Goal: Task Accomplishment & Management: Manage account settings

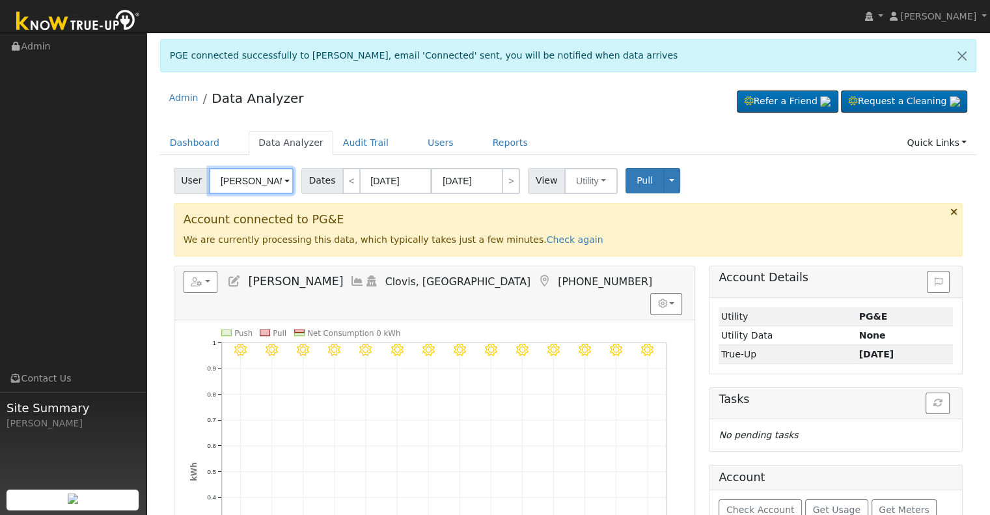
click at [255, 187] on input "[PERSON_NAME]" at bounding box center [251, 181] width 85 height 26
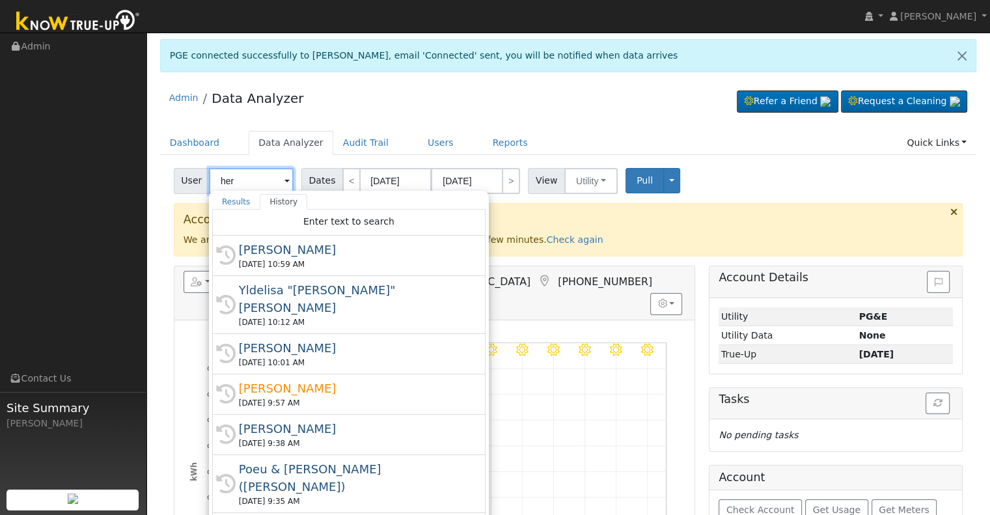
click at [245, 177] on input "her" at bounding box center [251, 181] width 85 height 26
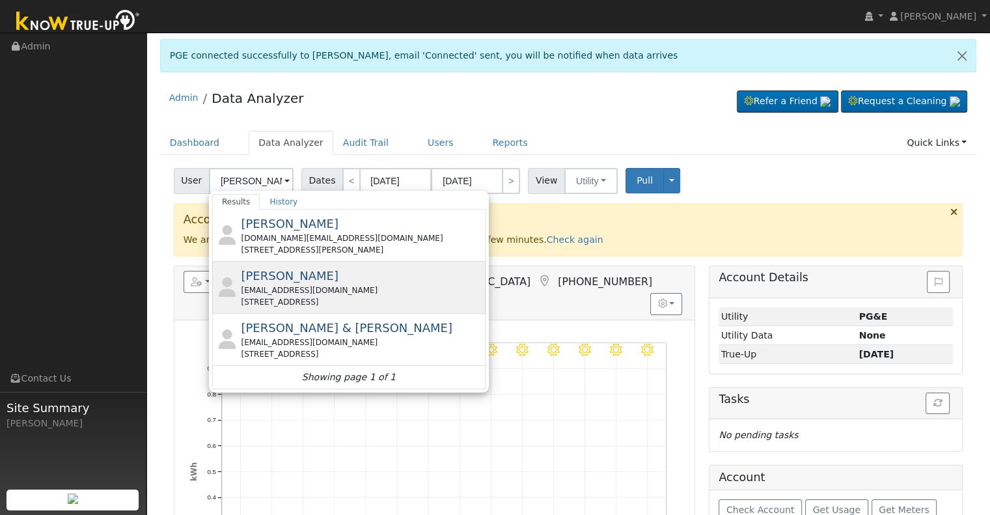
click at [351, 282] on div "[PERSON_NAME] [PERSON_NAME][EMAIL_ADDRESS][DOMAIN_NAME] [STREET_ADDRESS]" at bounding box center [362, 287] width 242 height 41
type input "[PERSON_NAME]"
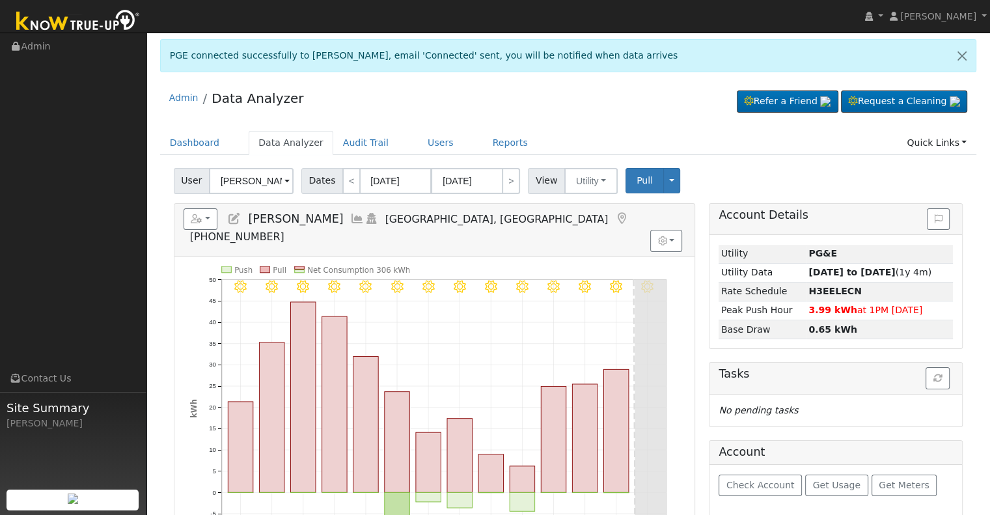
click at [237, 218] on icon at bounding box center [234, 219] width 14 height 12
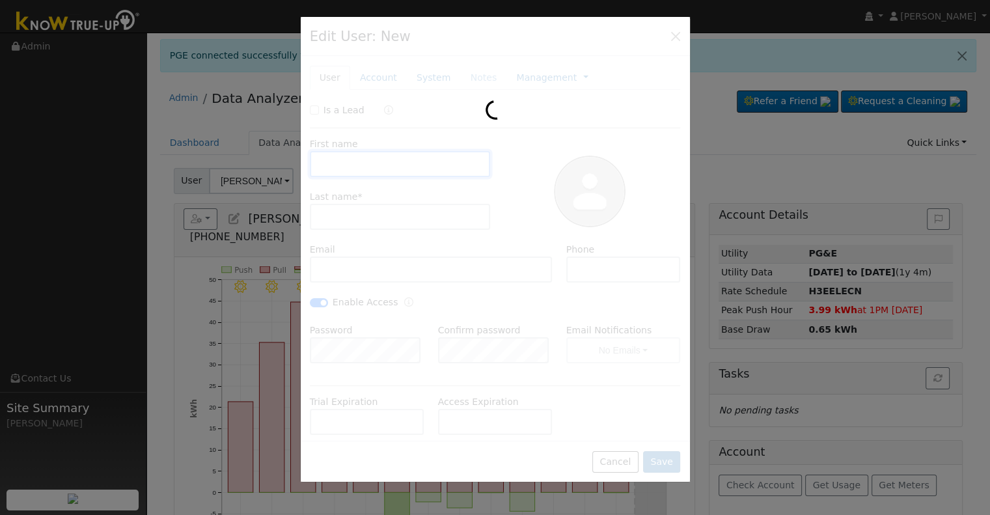
type input "[PERSON_NAME]"
type input "Her"
type input "[EMAIL_ADDRESS][DOMAIN_NAME]"
type input "[PHONE_NUMBER]"
checkbox input "true"
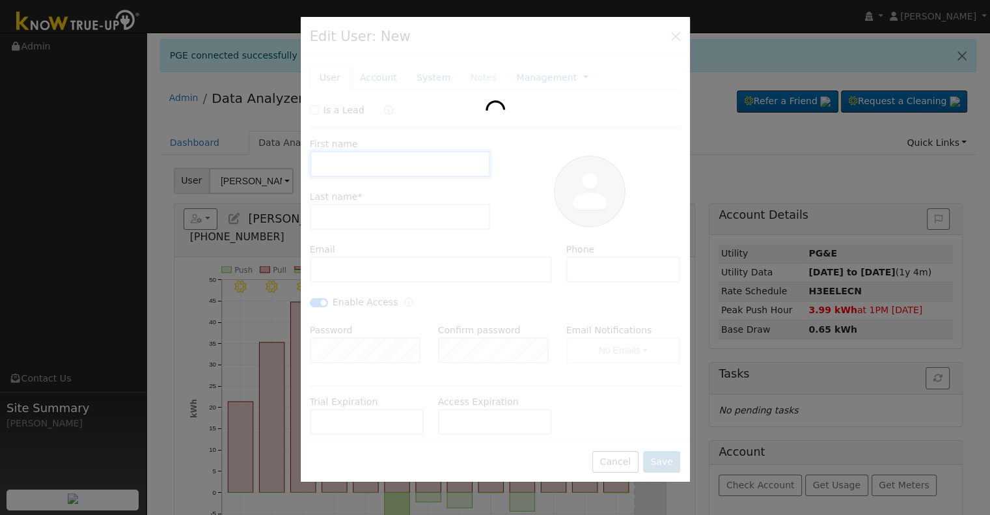
type input "Default Account"
type input "[STREET_ADDRESS]"
type input "[GEOGRAPHIC_DATA]"
type input "CA"
type input "93722"
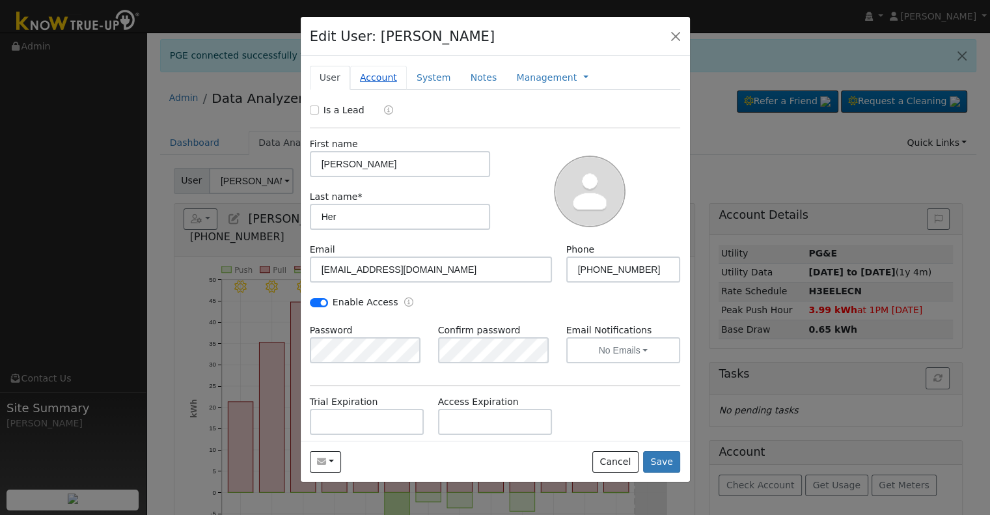
click at [381, 77] on link "Account" at bounding box center [378, 78] width 57 height 24
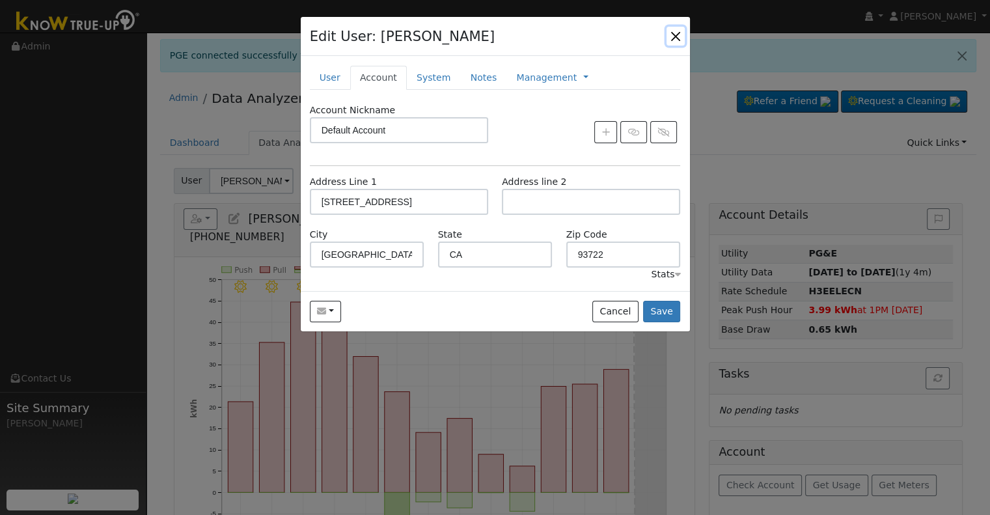
drag, startPoint x: 677, startPoint y: 33, endPoint x: 702, endPoint y: 40, distance: 26.2
click at [677, 33] on button "button" at bounding box center [676, 36] width 18 height 18
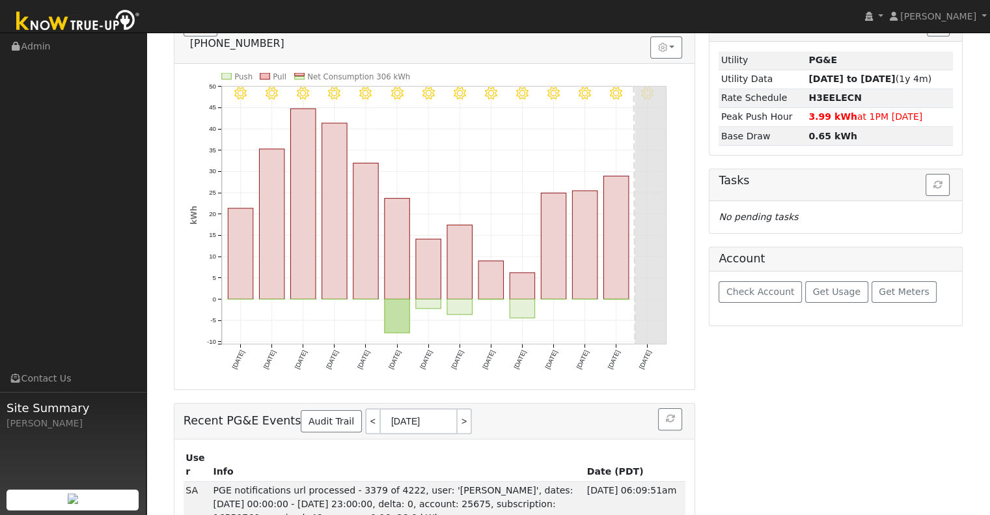
scroll to position [128, 0]
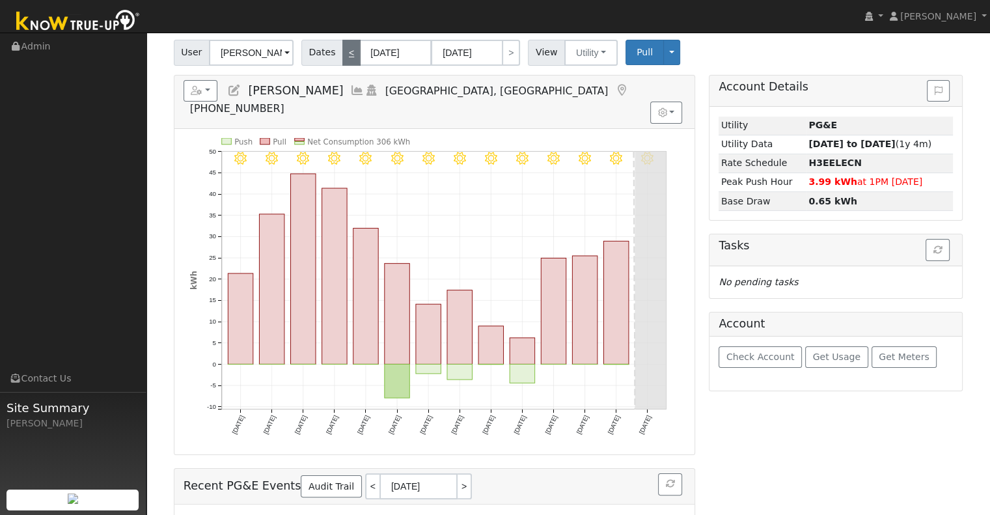
click at [347, 57] on link "<" at bounding box center [351, 53] width 18 height 26
type input "[DATE]"
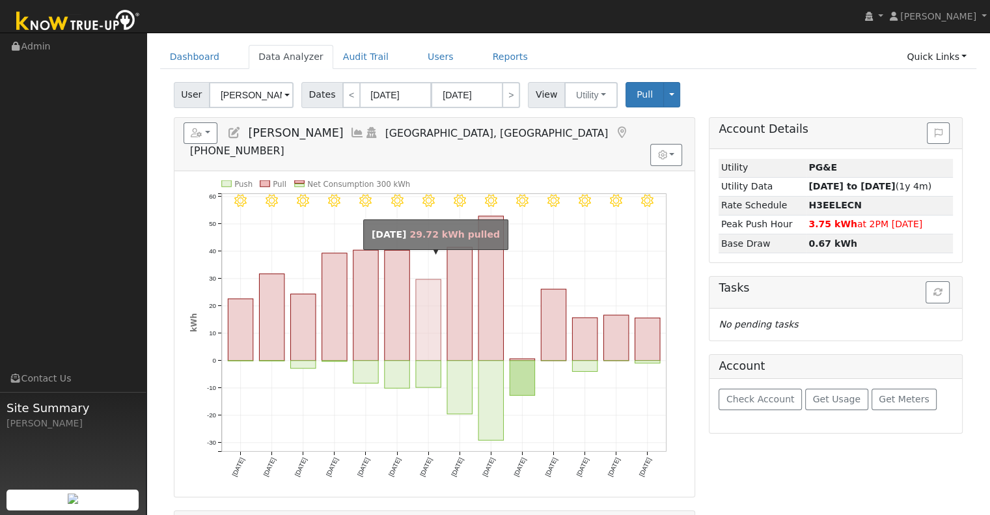
scroll to position [65, 0]
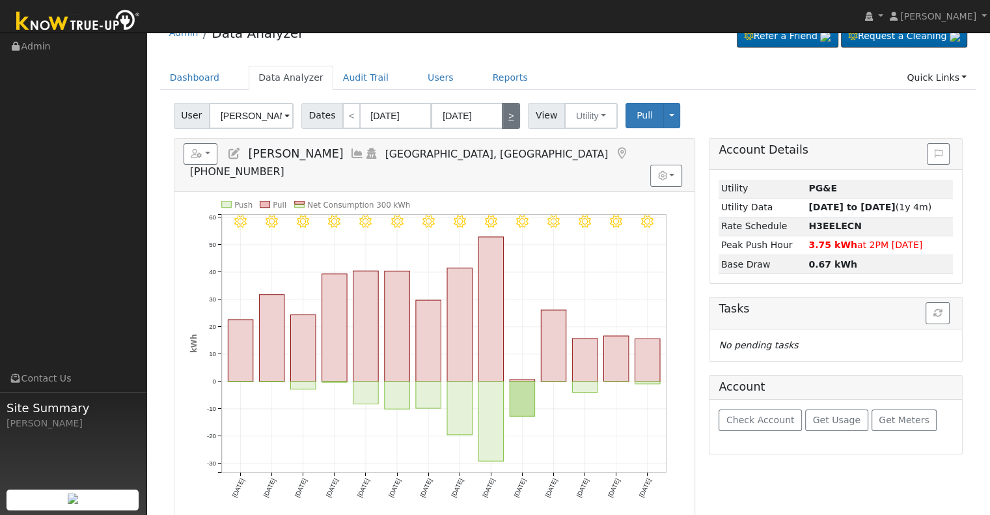
click at [502, 117] on link ">" at bounding box center [511, 116] width 18 height 26
type input "[DATE]"
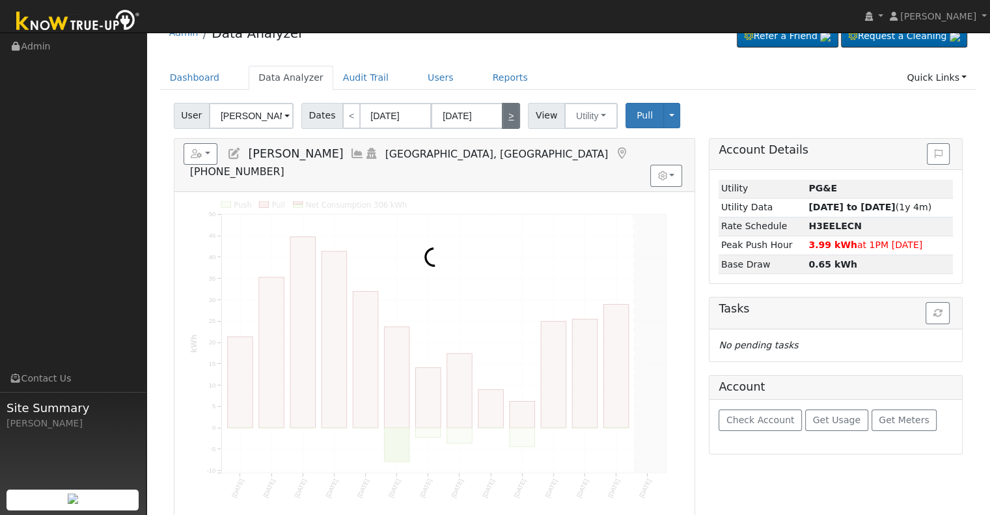
scroll to position [0, 0]
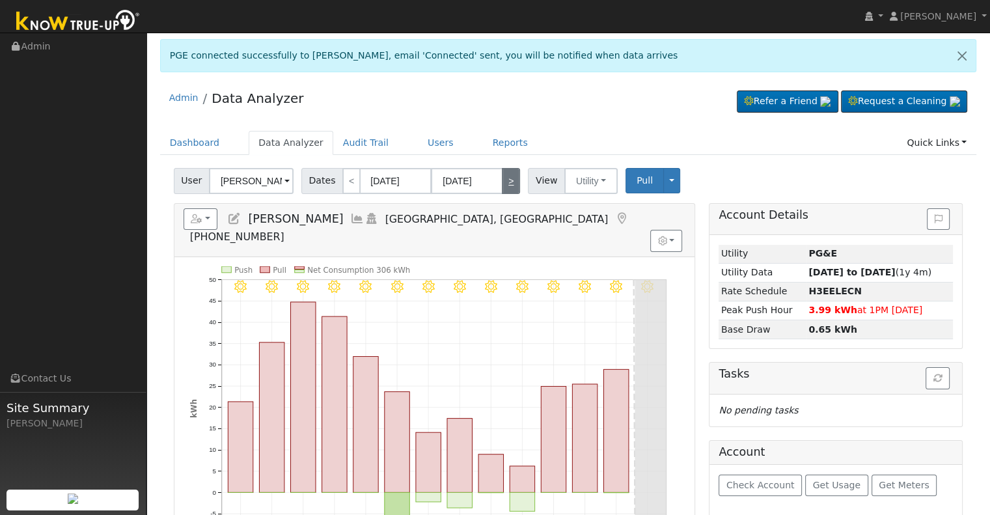
drag, startPoint x: 508, startPoint y: 180, endPoint x: 495, endPoint y: 189, distance: 15.5
click at [508, 182] on link ">" at bounding box center [511, 181] width 18 height 26
type input "[DATE]"
